Goal: Task Accomplishment & Management: Manage account settings

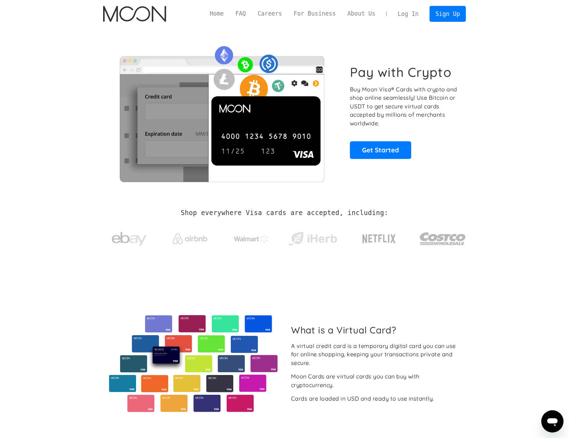
click at [405, 16] on link "Log In" at bounding box center [408, 13] width 33 height 15
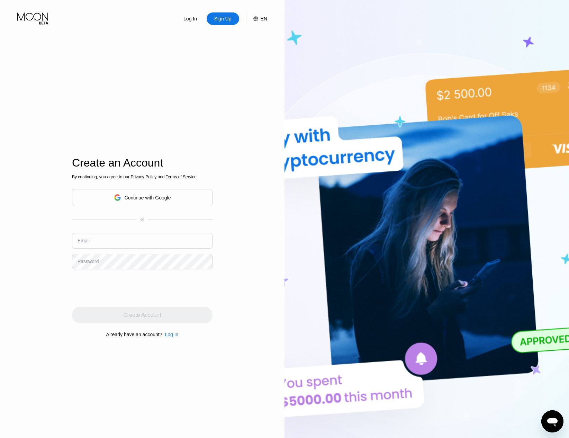
type input "nicolasPP159@proton.me"
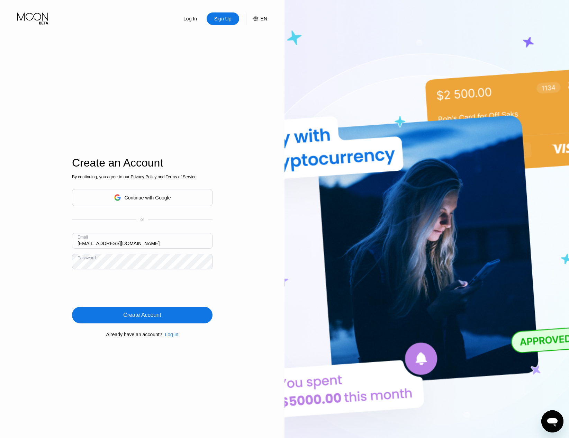
click at [212, 304] on div "By continuing, you agree to our Privacy Policy and Terms of Service Continue wi…" at bounding box center [142, 256] width 141 height 167
click at [192, 23] on div "Log In" at bounding box center [190, 18] width 33 height 12
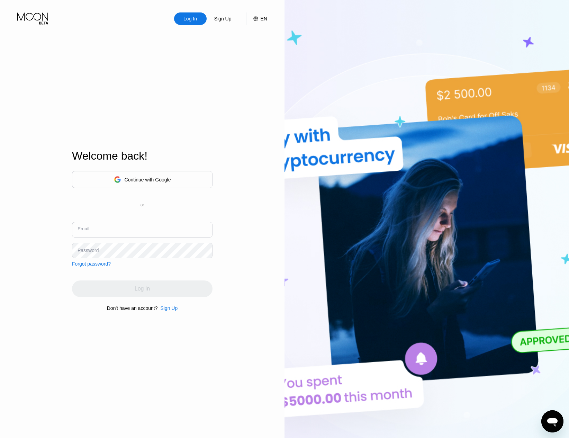
click at [119, 236] on input "text" at bounding box center [142, 230] width 141 height 16
drag, startPoint x: 124, startPoint y: 226, endPoint x: 122, endPoint y: 230, distance: 4.2
click at [124, 226] on input "text" at bounding box center [142, 230] width 141 height 16
click at [98, 232] on input "text" at bounding box center [142, 230] width 141 height 16
type input "n"
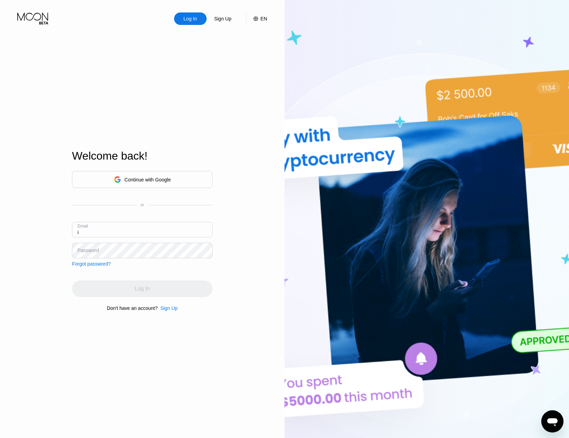
type input "in"
type input "nicolasPP159@proton.me"
click at [135, 292] on div "Log In" at bounding box center [142, 288] width 141 height 17
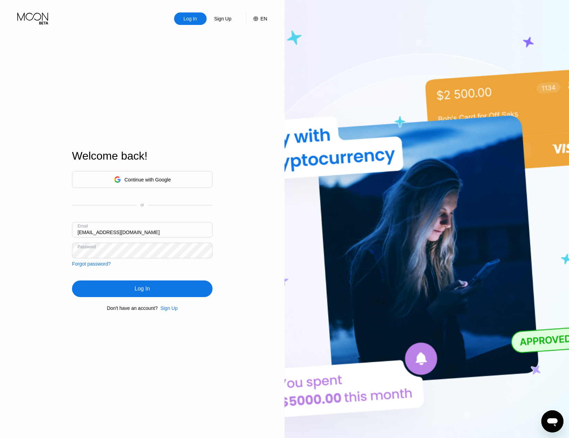
click at [139, 290] on div "Log In" at bounding box center [142, 288] width 15 height 7
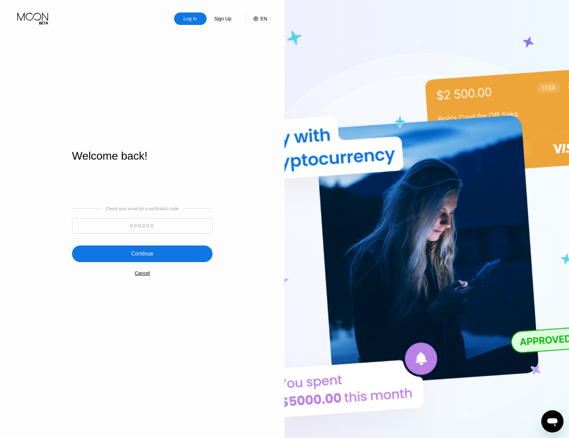
click at [152, 226] on input at bounding box center [142, 226] width 141 height 16
paste input "476065"
type input "476065"
click at [165, 254] on div "Continue" at bounding box center [142, 253] width 141 height 17
